Goal: Book appointment/travel/reservation

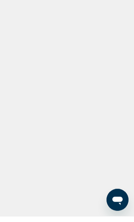
scroll to position [6, 0]
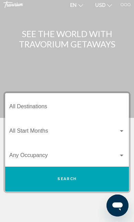
click at [124, 132] on div "Search widget" at bounding box center [122, 131] width 6 height 6
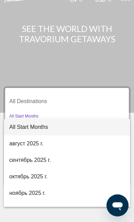
scroll to position [11, 0]
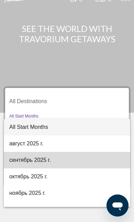
click at [13, 158] on span "сентябрь 2025 г." at bounding box center [67, 160] width 116 height 17
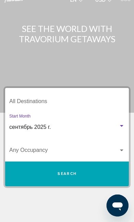
click at [124, 128] on div "Search widget" at bounding box center [122, 126] width 6 height 6
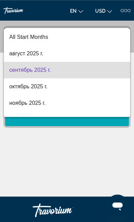
scroll to position [75, 0]
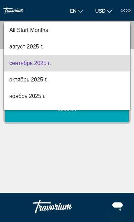
click at [23, 177] on div at bounding box center [67, 111] width 134 height 222
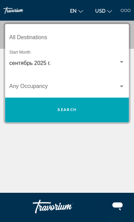
click at [19, 112] on button "Search" at bounding box center [67, 110] width 124 height 25
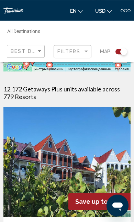
scroll to position [135, 0]
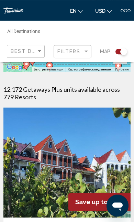
click at [114, 199] on div "Save up to 100%" at bounding box center [100, 203] width 62 height 18
click at [17, 181] on img "Main content" at bounding box center [66, 163] width 127 height 110
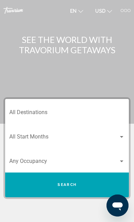
click at [124, 162] on div "Search widget" at bounding box center [122, 162] width 6 height 6
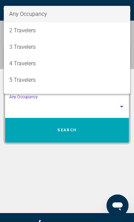
scroll to position [75, 0]
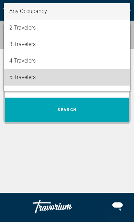
click at [11, 71] on span "5 Travelers" at bounding box center [67, 77] width 116 height 17
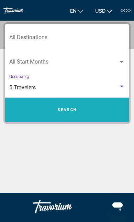
click at [9, 110] on button "Search" at bounding box center [67, 110] width 124 height 25
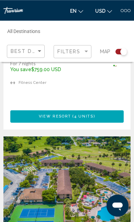
scroll to position [2178, 0]
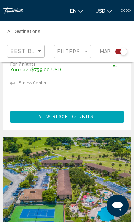
click at [104, 7] on button "USD USD ($) MXN (Mex$) CAD (Can$) GBP (£) EUR (€) AUD (A$) NZD (NZ$) CNY (CN¥)" at bounding box center [104, 11] width 24 height 10
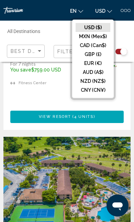
click at [59, 33] on input "Destination All Destinations" at bounding box center [46, 33] width 78 height 6
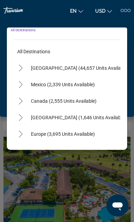
click at [81, 9] on mat-icon "Change language" at bounding box center [81, 10] width 5 height 5
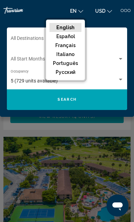
click at [60, 76] on button "русский" at bounding box center [66, 72] width 32 height 9
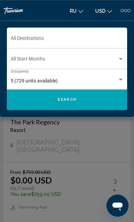
scroll to position [3096, 0]
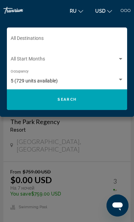
click at [85, 165] on div "Main content" at bounding box center [67, 111] width 134 height 222
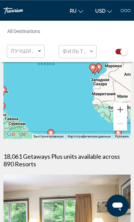
scroll to position [44, 0]
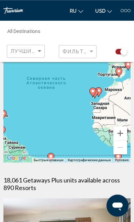
click at [116, 12] on li "USD USD ($) MXN (Mex$) CAD (Can$) GBP (£) EUR (€) AUD (A$) NZD (NZ$) CNY (CN¥)" at bounding box center [104, 10] width 24 height 11
click at [122, 17] on mat-toolbar "Getaways Plus Getaways ru English Español Français Italiano Português русский U…" at bounding box center [67, 10] width 134 height 21
click at [123, 10] on div at bounding box center [122, 10] width 3 height 3
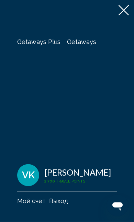
scroll to position [1048, 0]
click at [119, 14] on icon at bounding box center [124, 10] width 10 height 10
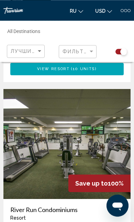
scroll to position [912, 0]
